Goal: Task Accomplishment & Management: Use online tool/utility

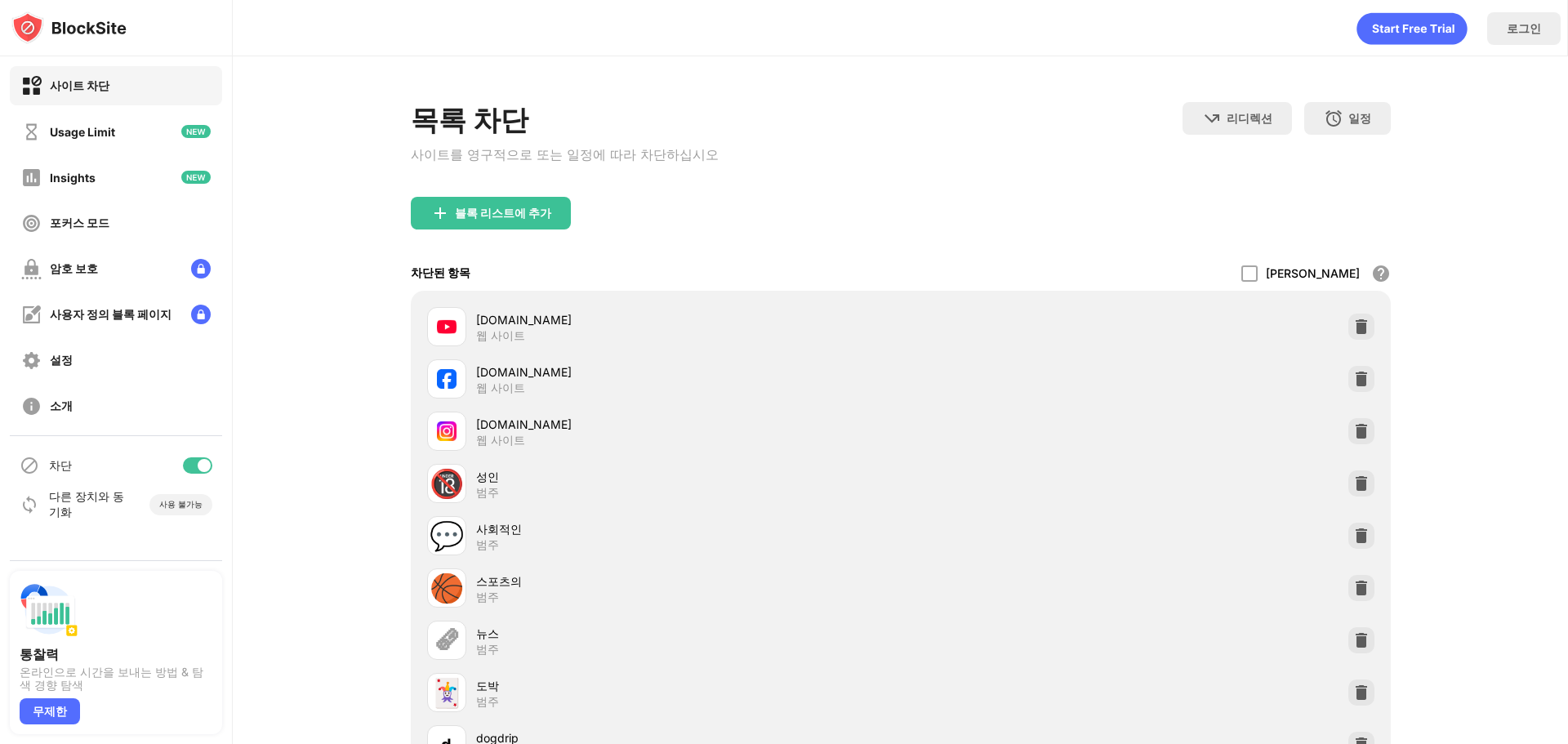
click at [199, 476] on div "차단" at bounding box center [116, 465] width 212 height 39
click at [200, 455] on div "차단" at bounding box center [116, 465] width 212 height 39
click at [206, 462] on div at bounding box center [203, 464] width 13 height 13
